Goal: Navigation & Orientation: Find specific page/section

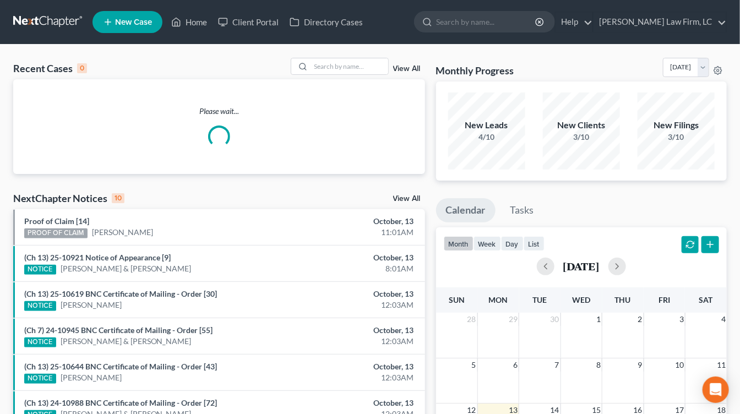
click at [347, 168] on div "Please wait..." at bounding box center [219, 126] width 412 height 95
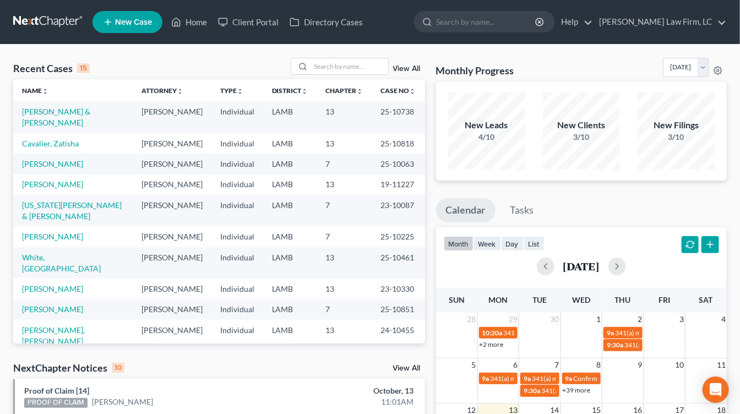
click at [306, 133] on td "LAMB" at bounding box center [290, 143] width 54 height 20
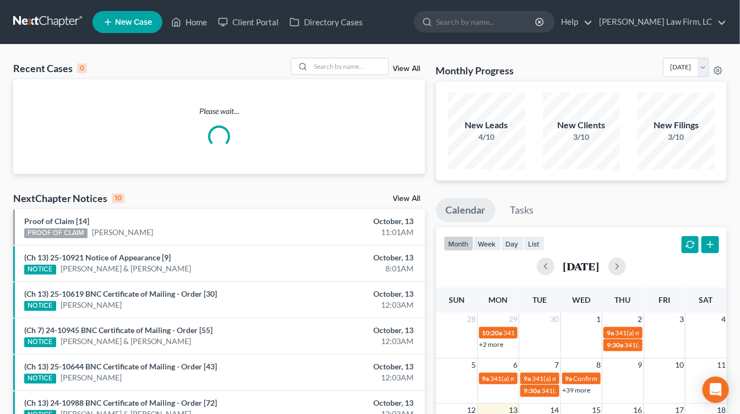
click at [500, 155] on div "New Leads 4/10" at bounding box center [486, 131] width 77 height 77
